Goal: Task Accomplishment & Management: Manage account settings

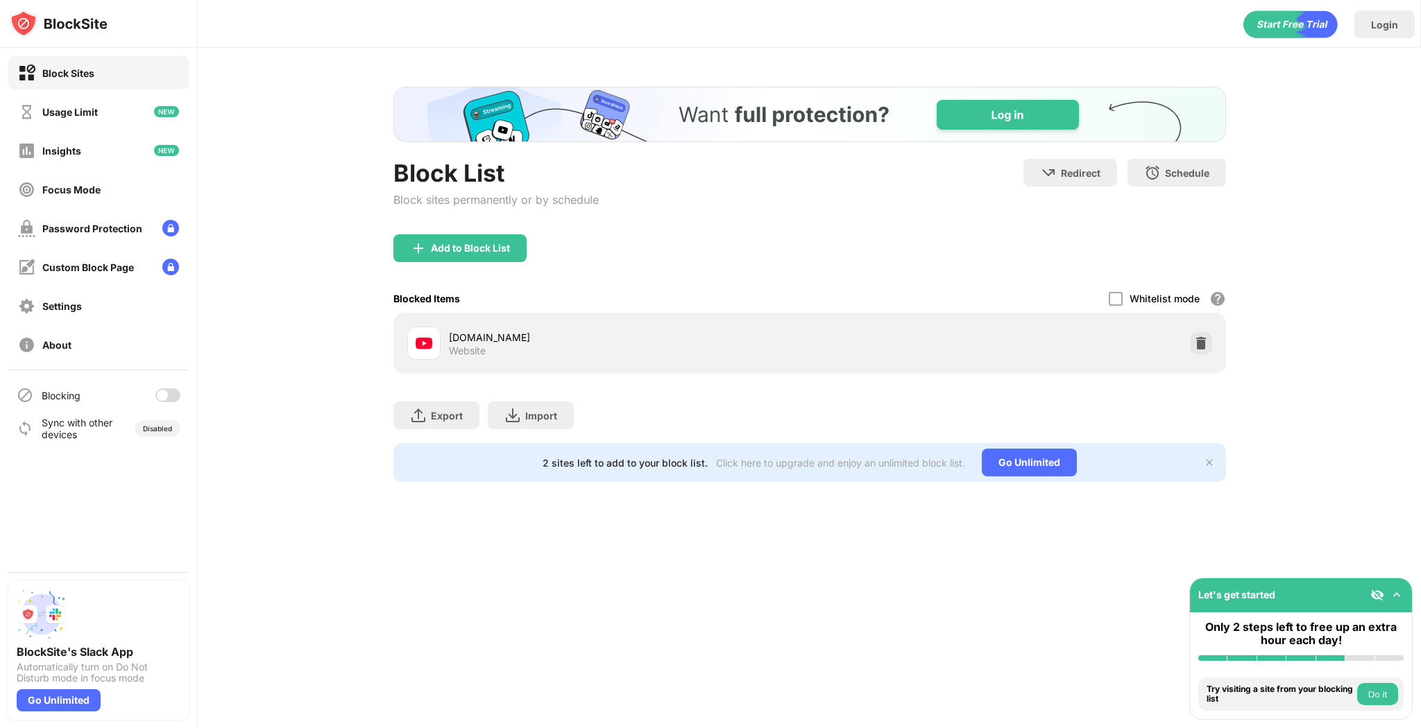
click at [180, 392] on div "Blocking" at bounding box center [98, 395] width 180 height 33
click at [177, 393] on div at bounding box center [167, 395] width 25 height 14
click at [173, 397] on div at bounding box center [173, 395] width 11 height 11
